Goal: Transaction & Acquisition: Purchase product/service

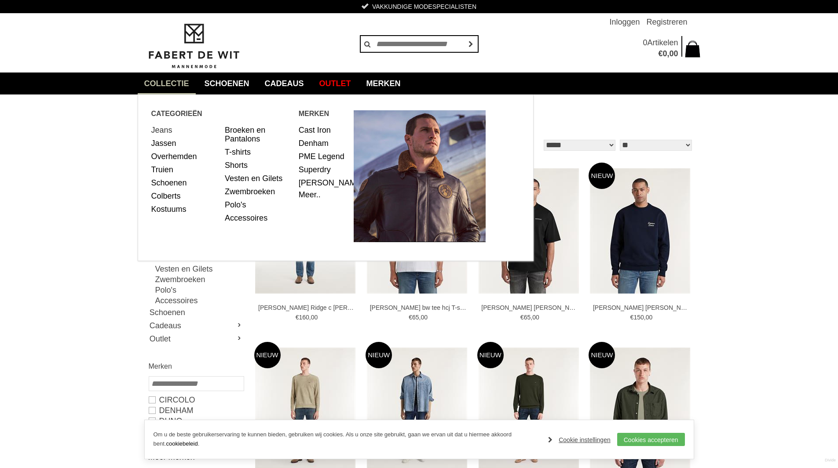
click at [161, 129] on link "Jeans" at bounding box center [184, 130] width 67 height 13
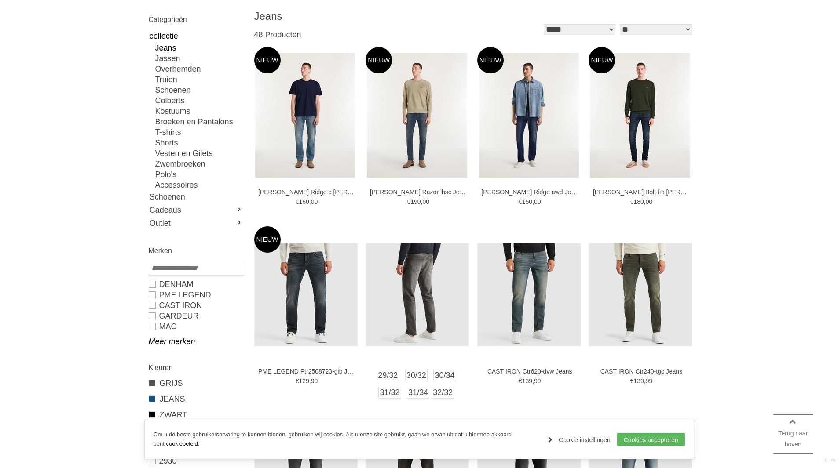
scroll to position [132, 0]
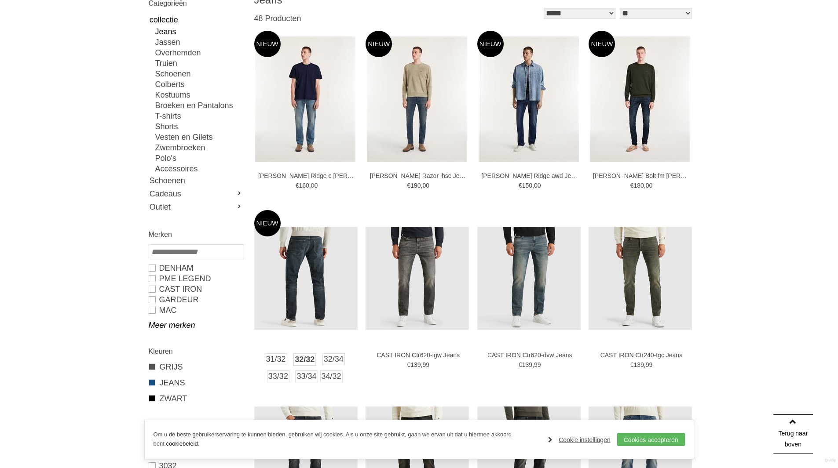
click at [302, 359] on link "32/32" at bounding box center [304, 359] width 23 height 13
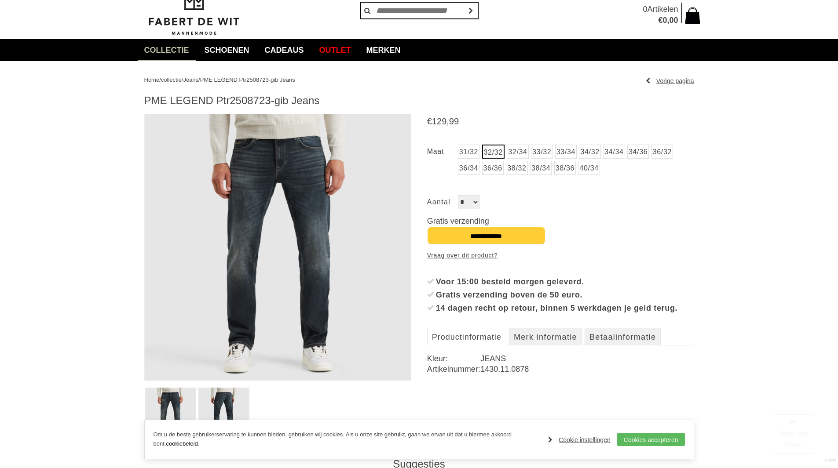
scroll to position [132, 0]
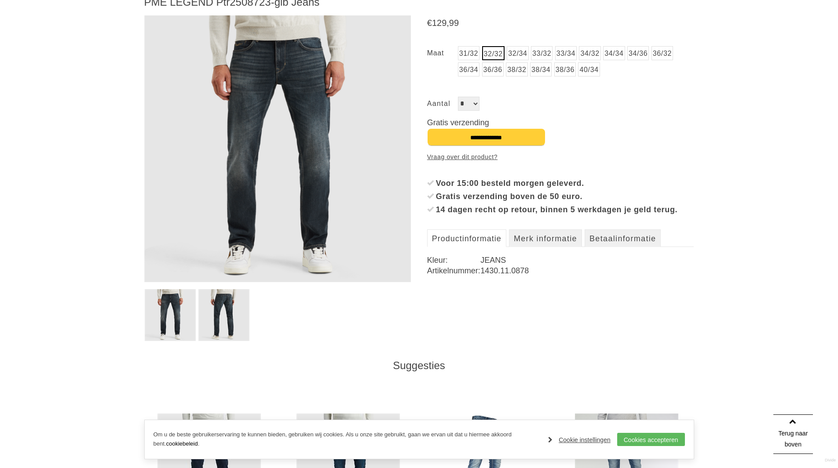
click at [221, 312] on img at bounding box center [223, 315] width 51 height 52
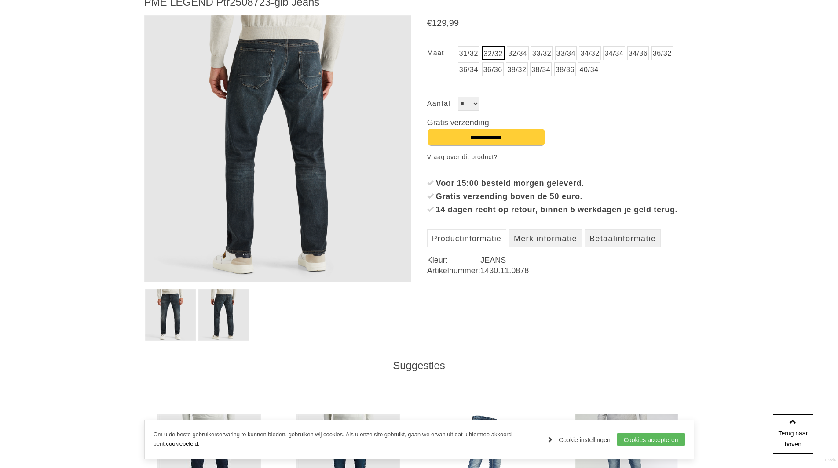
click at [173, 313] on img at bounding box center [170, 315] width 51 height 52
